Goal: Feedback & Contribution: Contribute content

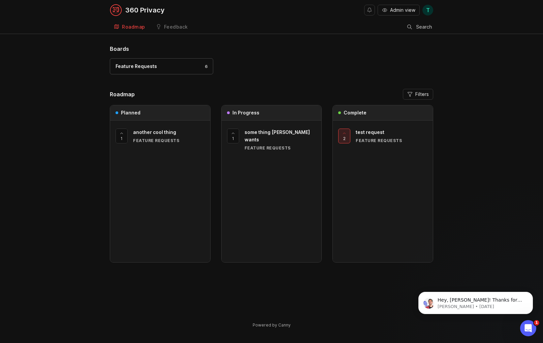
click at [175, 27] on div "Feedback" at bounding box center [176, 27] width 24 height 5
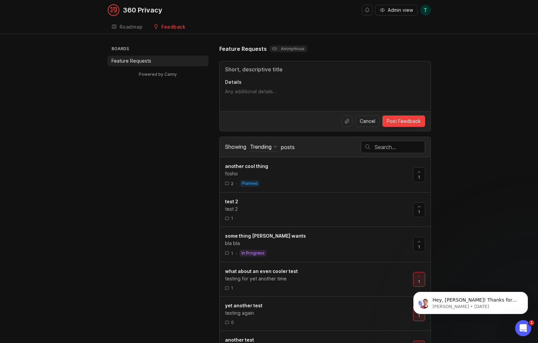
click at [402, 120] on span "Post Feedback" at bounding box center [404, 121] width 34 height 7
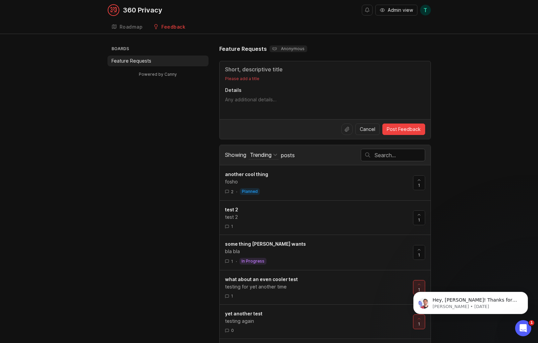
click at [272, 71] on input "Title" at bounding box center [325, 69] width 200 height 8
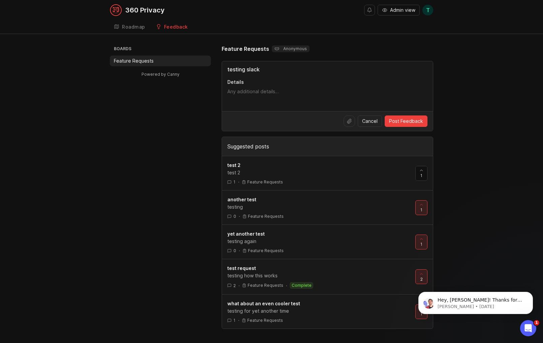
type input "testing slack"
type textarea "slack test"
click at [418, 124] on span "Post Feedback" at bounding box center [406, 121] width 34 height 7
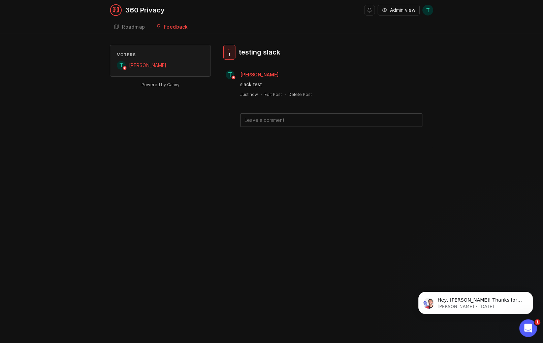
click at [526, 328] on icon "Open Intercom Messenger" at bounding box center [527, 327] width 11 height 11
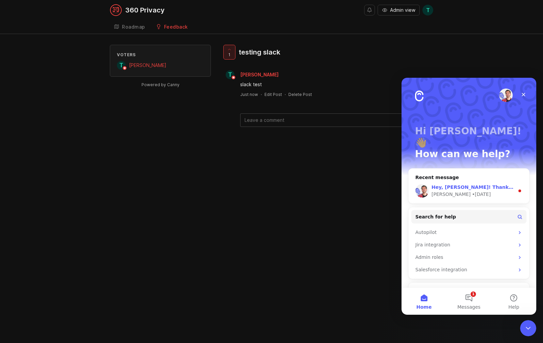
click at [482, 191] on div "[PERSON_NAME] • [DATE]" at bounding box center [472, 194] width 83 height 7
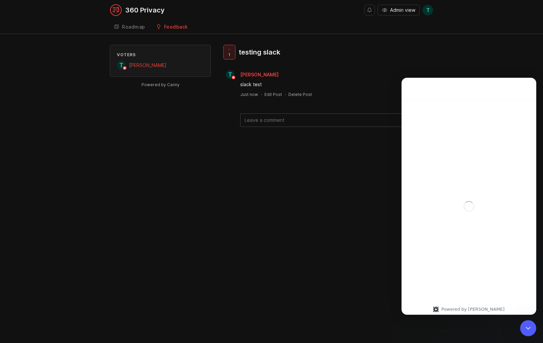
scroll to position [8, 0]
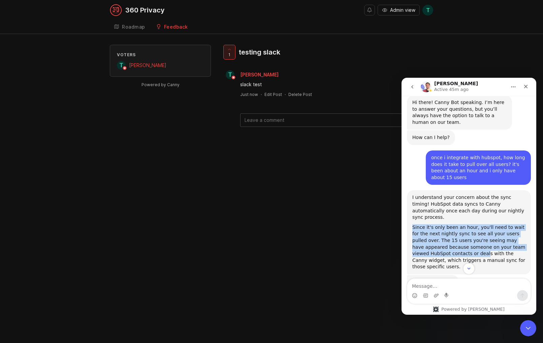
drag, startPoint x: 405, startPoint y: 221, endPoint x: 467, endPoint y: 248, distance: 67.3
click at [467, 248] on div "Since it's only been an hour, you'll need to wait for the next nightly sync to …" at bounding box center [468, 247] width 113 height 46
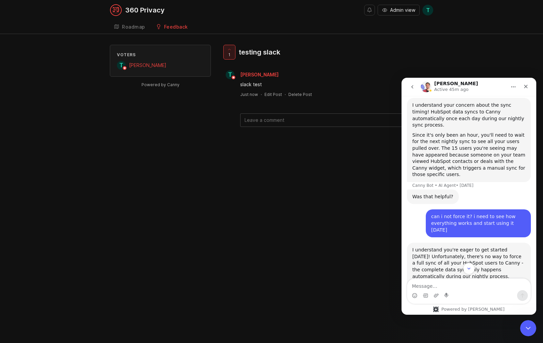
scroll to position [131, 0]
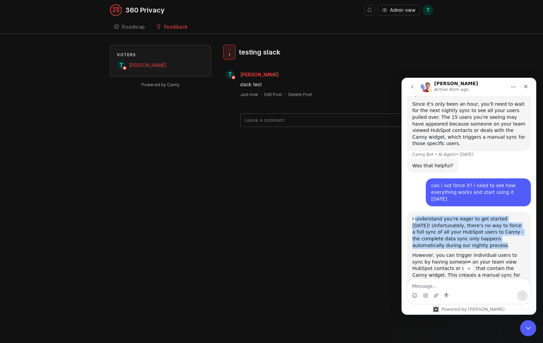
drag, startPoint x: 416, startPoint y: 209, endPoint x: 461, endPoint y: 234, distance: 51.6
click at [461, 235] on div "I understand you're eager to get started [DATE]! Unfortunately, there's no way …" at bounding box center [468, 232] width 113 height 33
click at [461, 234] on div "I understand you're eager to get started [DATE]! Unfortunately, there's no way …" at bounding box center [468, 232] width 113 height 33
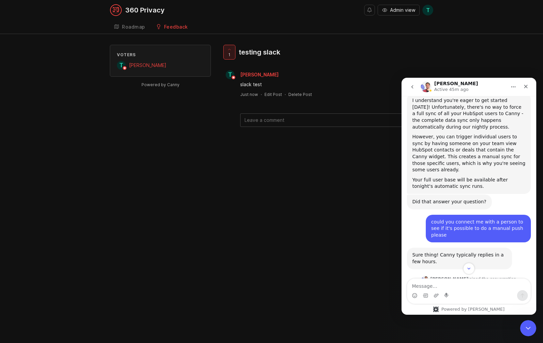
scroll to position [263, 0]
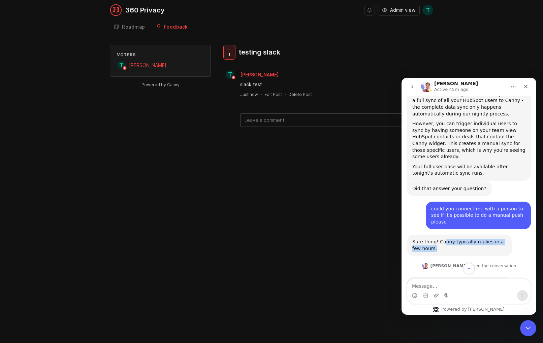
drag, startPoint x: 444, startPoint y: 220, endPoint x: 462, endPoint y: 231, distance: 21.2
click at [462, 239] on div "Sure thing! Canny typically replies in a few hours." at bounding box center [459, 245] width 94 height 13
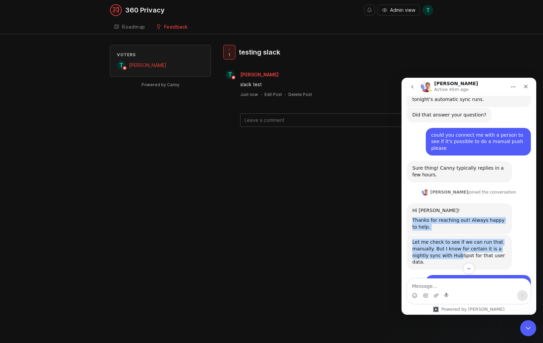
drag, startPoint x: 427, startPoint y: 198, endPoint x: 459, endPoint y: 236, distance: 50.1
click at [459, 235] on div "Hi there! Canny Bot speaking. I’m here to answer your questions, but you’ll alw…" at bounding box center [469, 100] width 124 height 667
click at [459, 239] on div "Let me check to see if we can run that manually. But I know for certain it is a…" at bounding box center [459, 252] width 94 height 26
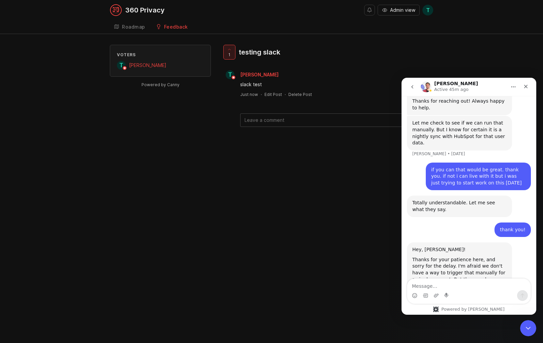
scroll to position [472, 0]
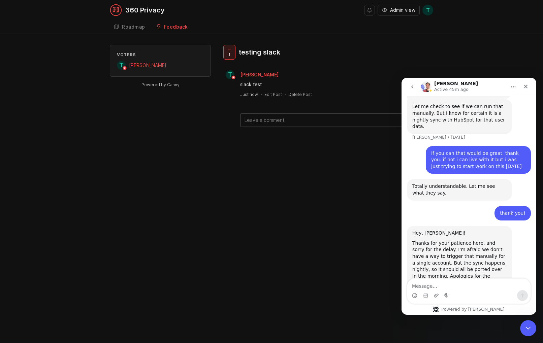
click at [379, 226] on div "360 Privacy Admin view T Create Roadmap Feedback Feature Requests Voters T [PER…" at bounding box center [271, 171] width 543 height 343
click at [533, 331] on div "Close Intercom Messenger" at bounding box center [527, 327] width 16 height 16
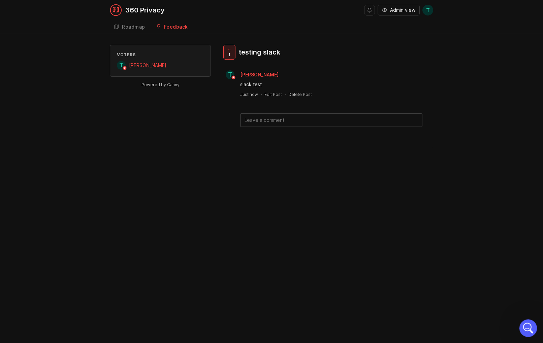
scroll to position [459, 0]
